Goal: Transaction & Acquisition: Download file/media

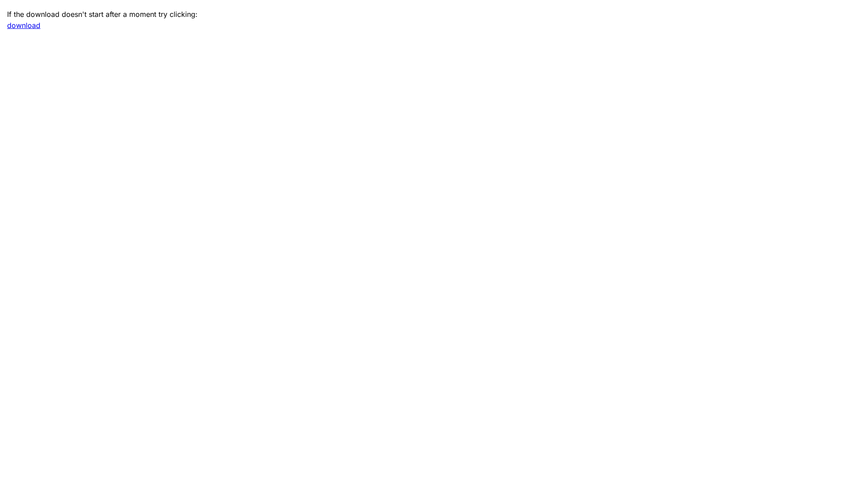
click at [35, 31] on main "If the download doesn't start after a moment try clicking: download" at bounding box center [424, 238] width 849 height 477
click at [35, 28] on link "download" at bounding box center [23, 25] width 33 height 9
click at [28, 25] on link "download" at bounding box center [23, 25] width 33 height 9
click at [24, 24] on link "download" at bounding box center [23, 25] width 33 height 9
click at [511, 315] on main "If the download doesn't start after a moment try clicking: download" at bounding box center [424, 238] width 849 height 477
